Goal: Task Accomplishment & Management: Complete application form

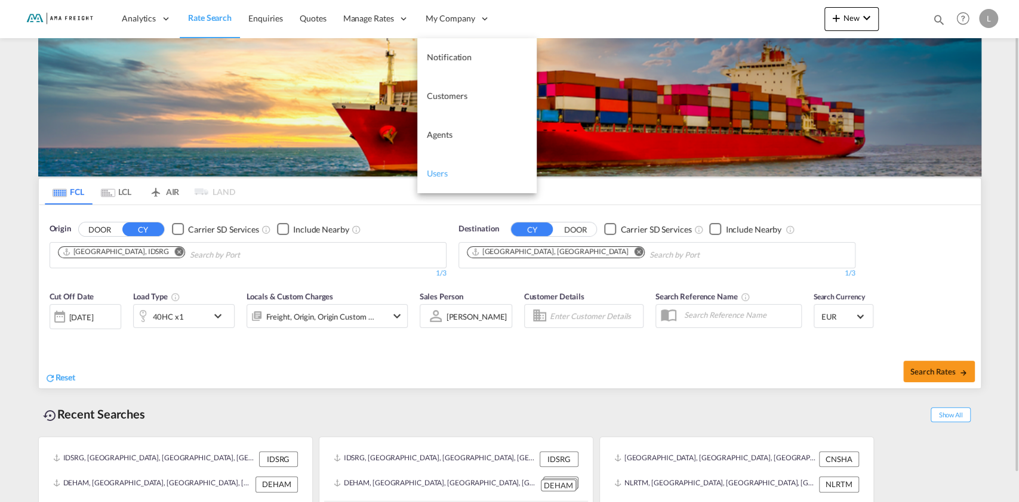
click at [439, 172] on span "Users" at bounding box center [437, 173] width 21 height 10
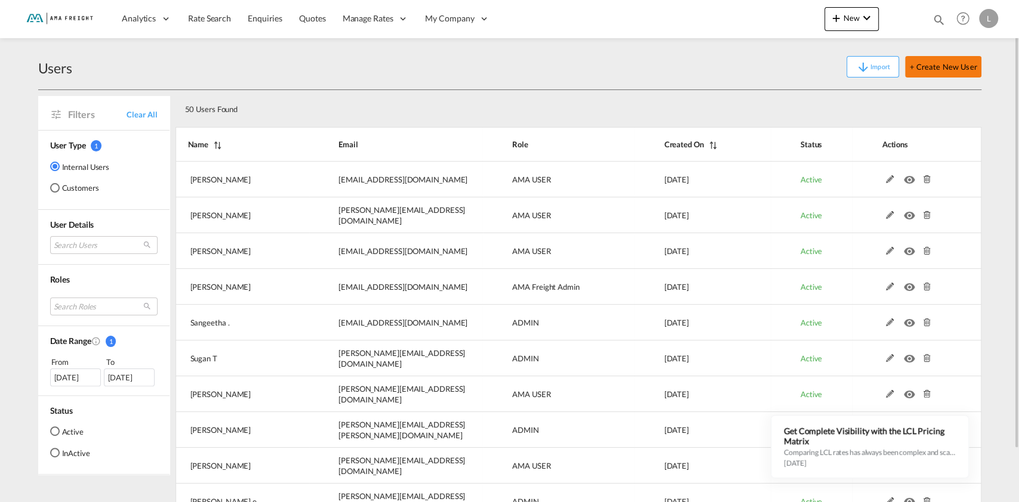
click at [945, 69] on button "+ Create New User" at bounding box center [943, 66] width 76 height 21
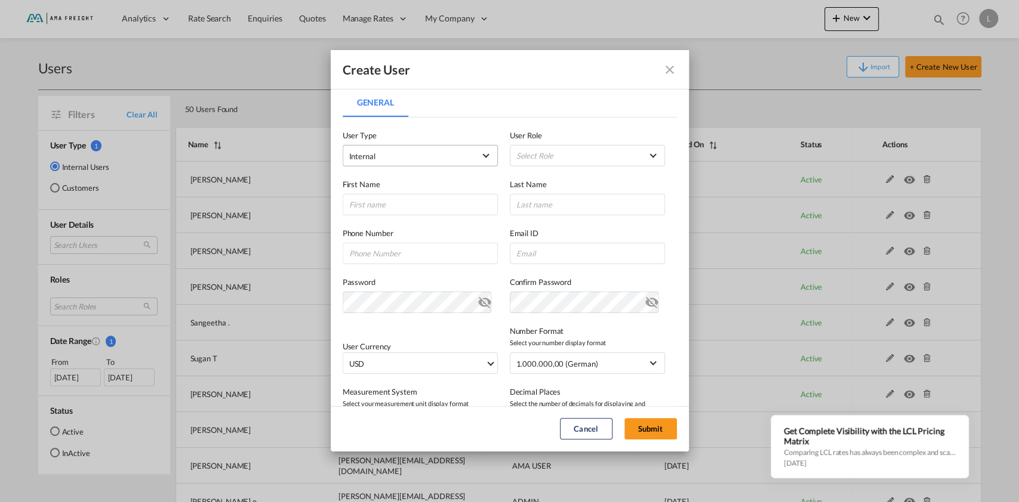
click at [478, 150] on md-select-value "Internal" at bounding box center [420, 156] width 142 height 16
click at [478, 150] on md-option "Internal" at bounding box center [417, 155] width 155 height 29
click at [543, 148] on md-select "Select Role ADMIN GLOBAL AMA Freight Admin USER_DEFINED Ama Freight Admin User …" at bounding box center [587, 155] width 155 height 21
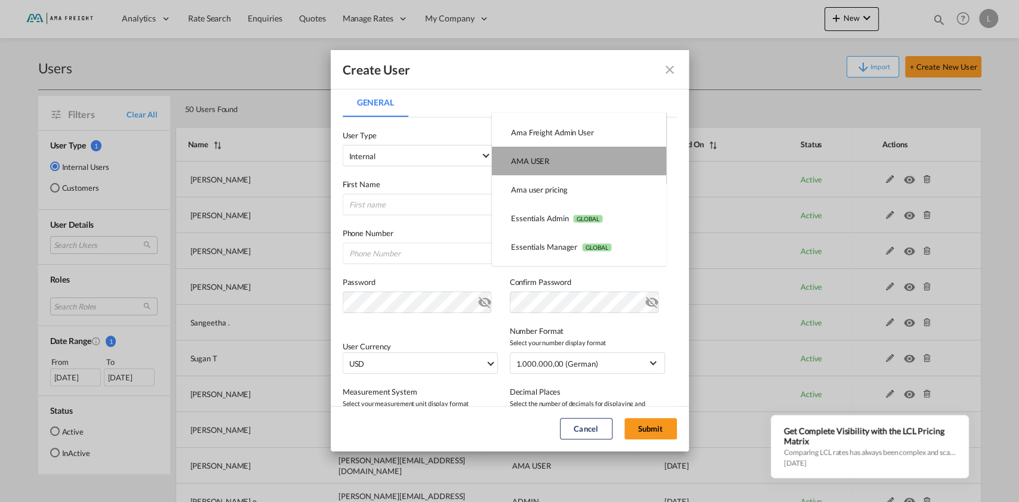
click at [533, 160] on div "AMA USER USER_DEFINED" at bounding box center [530, 161] width 38 height 11
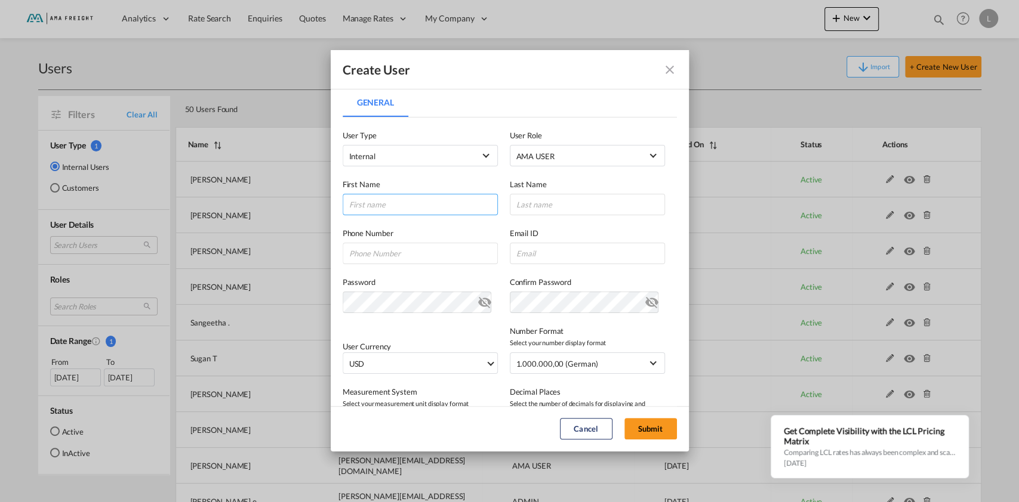
click at [389, 211] on input "General General ..." at bounding box center [420, 204] width 155 height 21
type input "[PERSON_NAME]"
paste input "+49 (0)40 / 374771- 76"
type input "+49 (0)40 / 374771- 76"
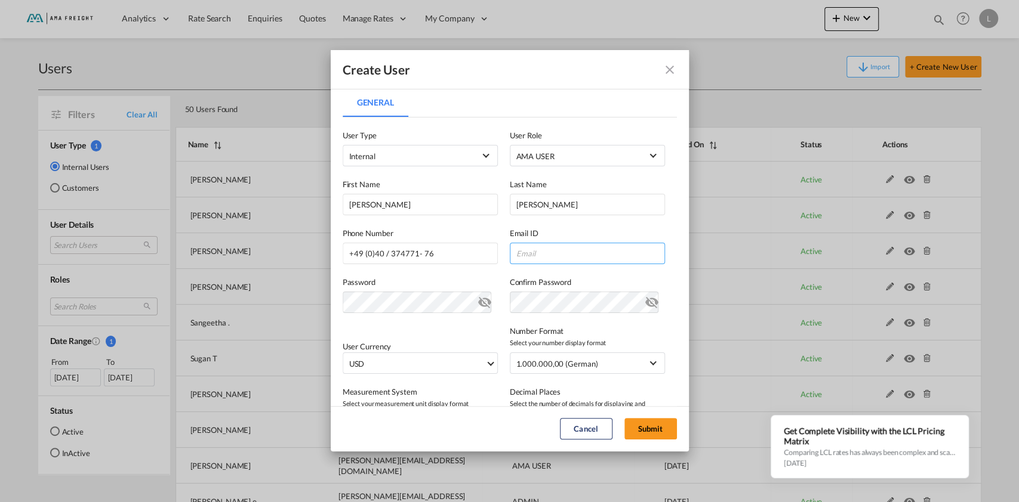
click at [526, 254] on input "General General ..." at bounding box center [587, 253] width 155 height 21
paste input "[PERSON_NAME][EMAIL_ADDRESS][DOMAIN_NAME]"
type input "[PERSON_NAME][EMAIL_ADDRESS][DOMAIN_NAME]"
click at [458, 275] on div "Password Password must contain the following: A special character A number Mini…" at bounding box center [510, 288] width 334 height 49
click at [473, 303] on keeper-lock "Open Keeper Popup" at bounding box center [478, 302] width 14 height 14
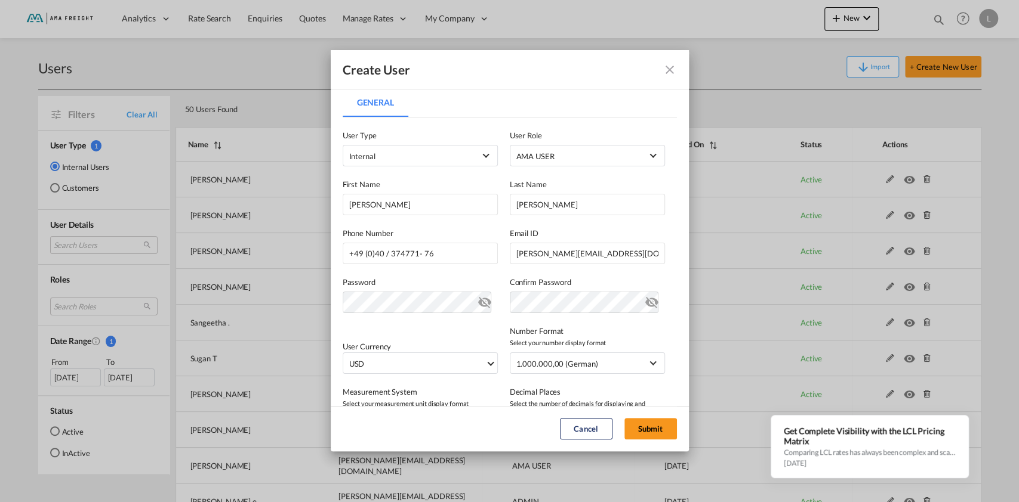
click at [642, 302] on keeper-lock "Open Keeper Popup" at bounding box center [645, 302] width 14 height 14
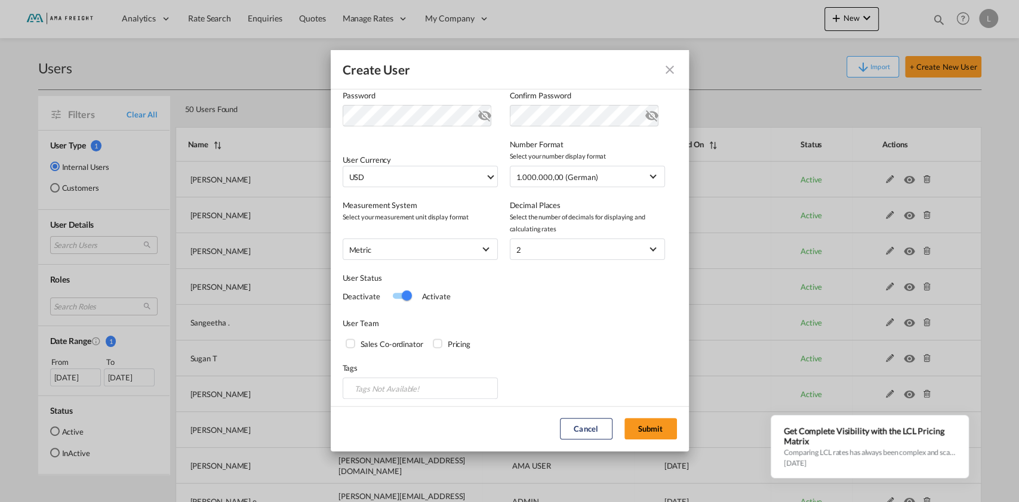
scroll to position [191, 0]
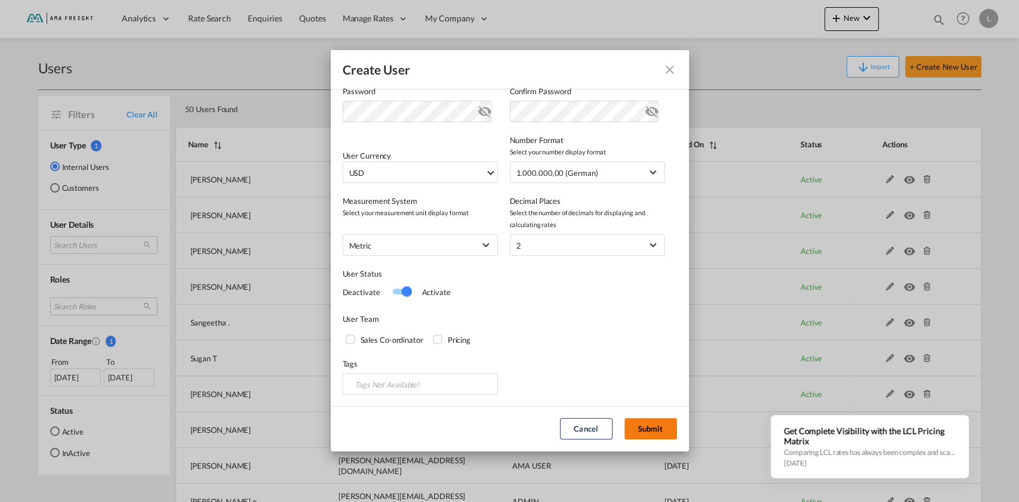
click at [649, 428] on button "Submit" at bounding box center [650, 428] width 53 height 21
